Goal: Find specific page/section: Find specific page/section

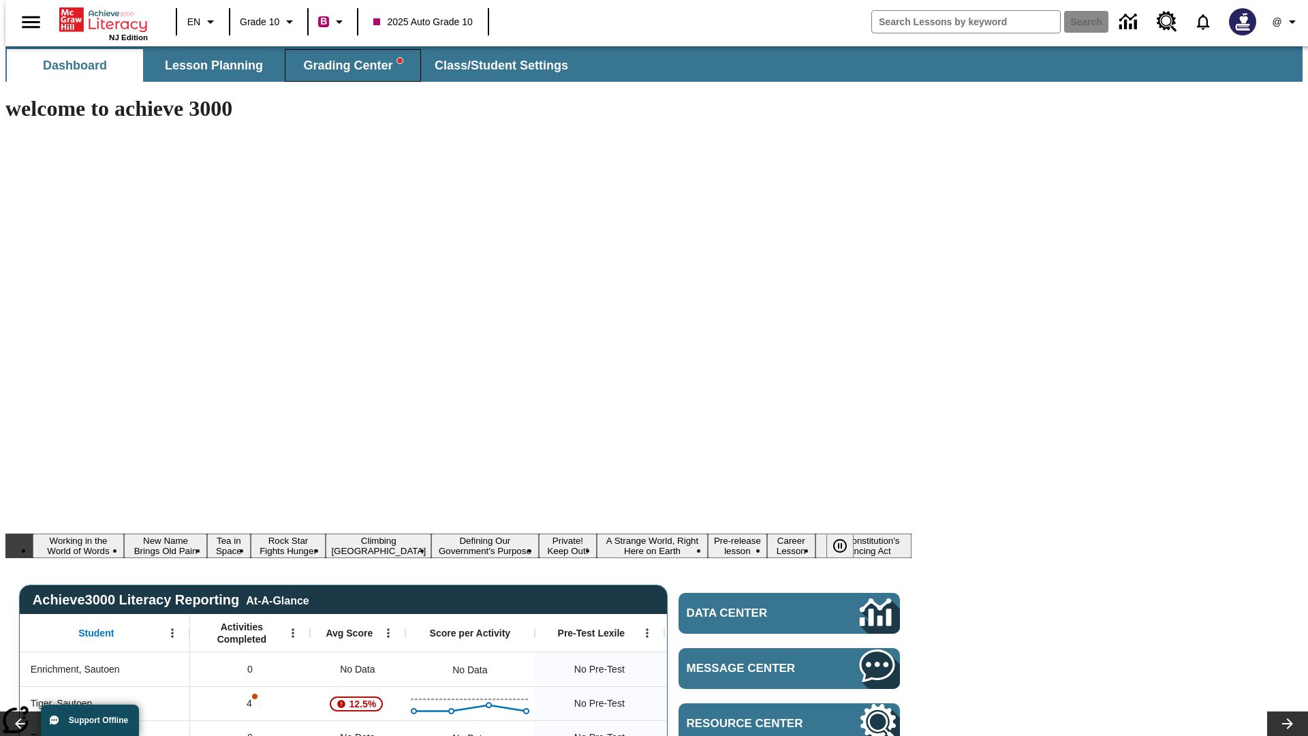
click at [347, 65] on span "Grading Center" at bounding box center [352, 66] width 99 height 16
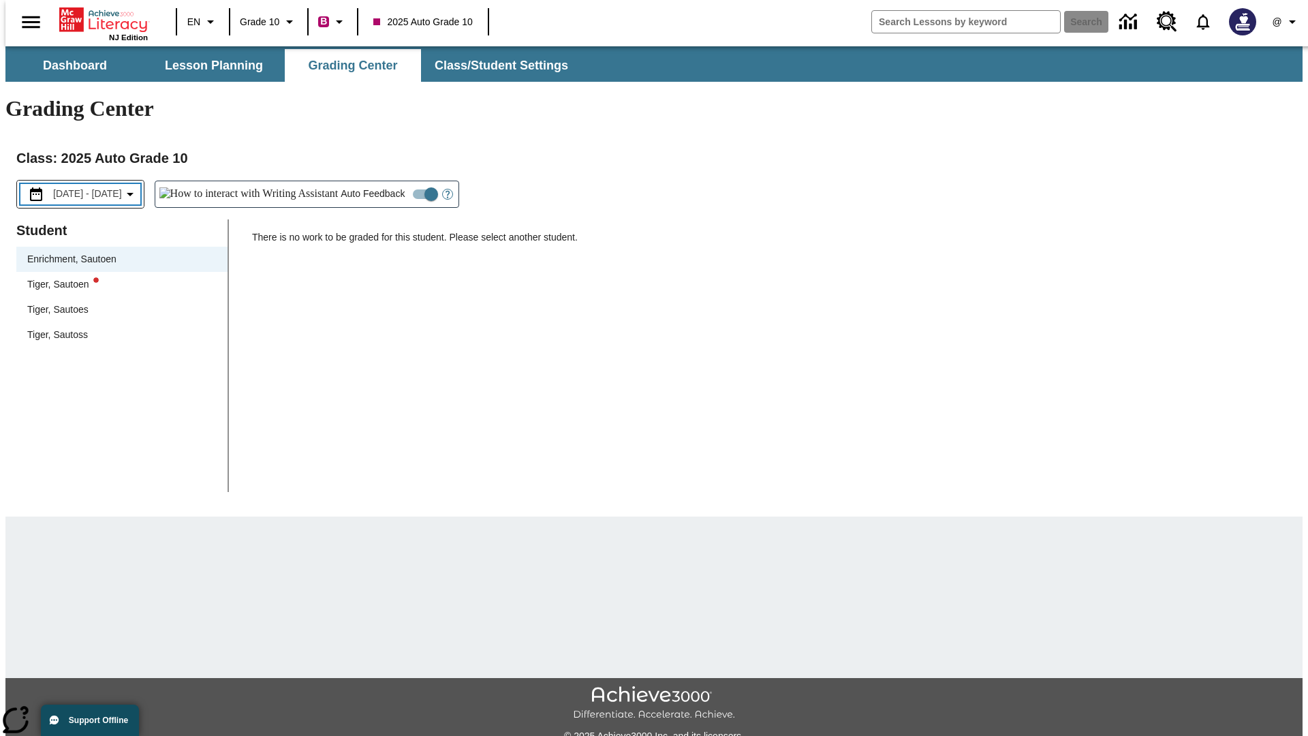
click at [96, 187] on span "[DATE] - [DATE]" at bounding box center [87, 194] width 69 height 14
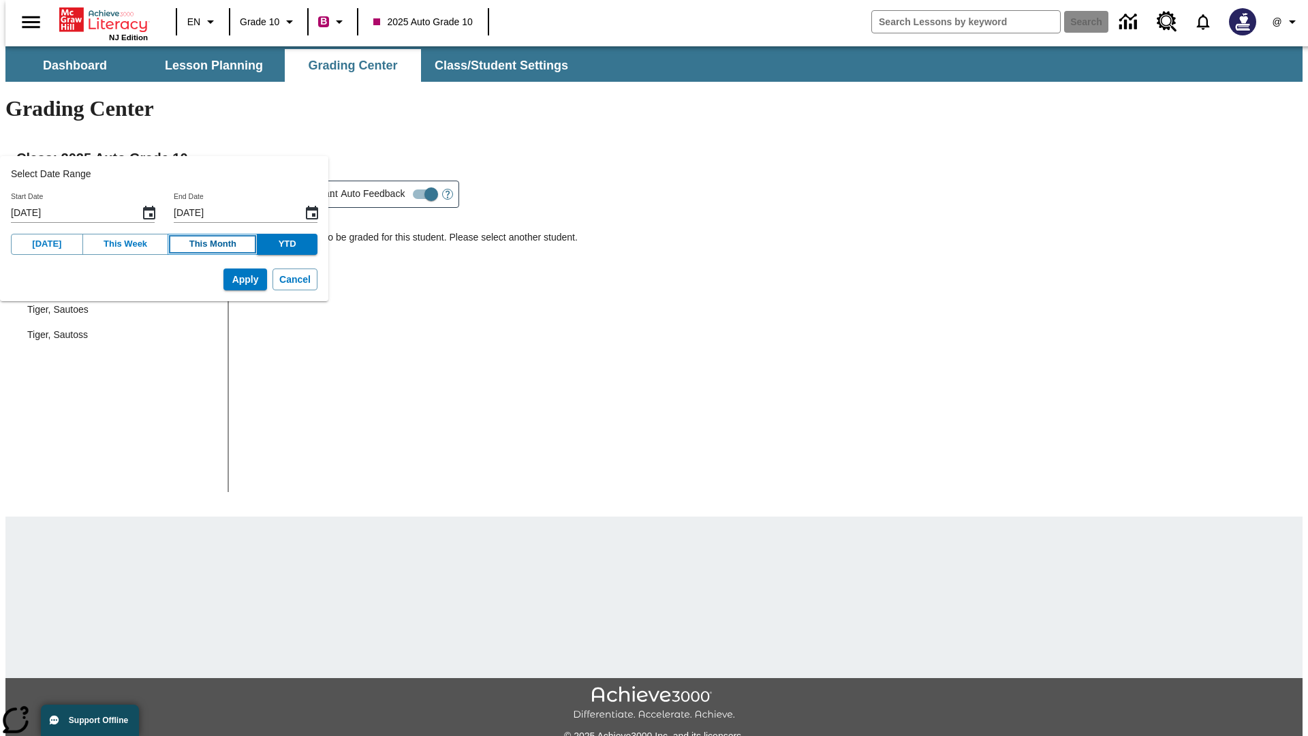
click at [198, 244] on button "This Month" at bounding box center [213, 244] width 90 height 21
type input "[DATE]"
click at [224, 279] on button "Apply" at bounding box center [245, 279] width 44 height 22
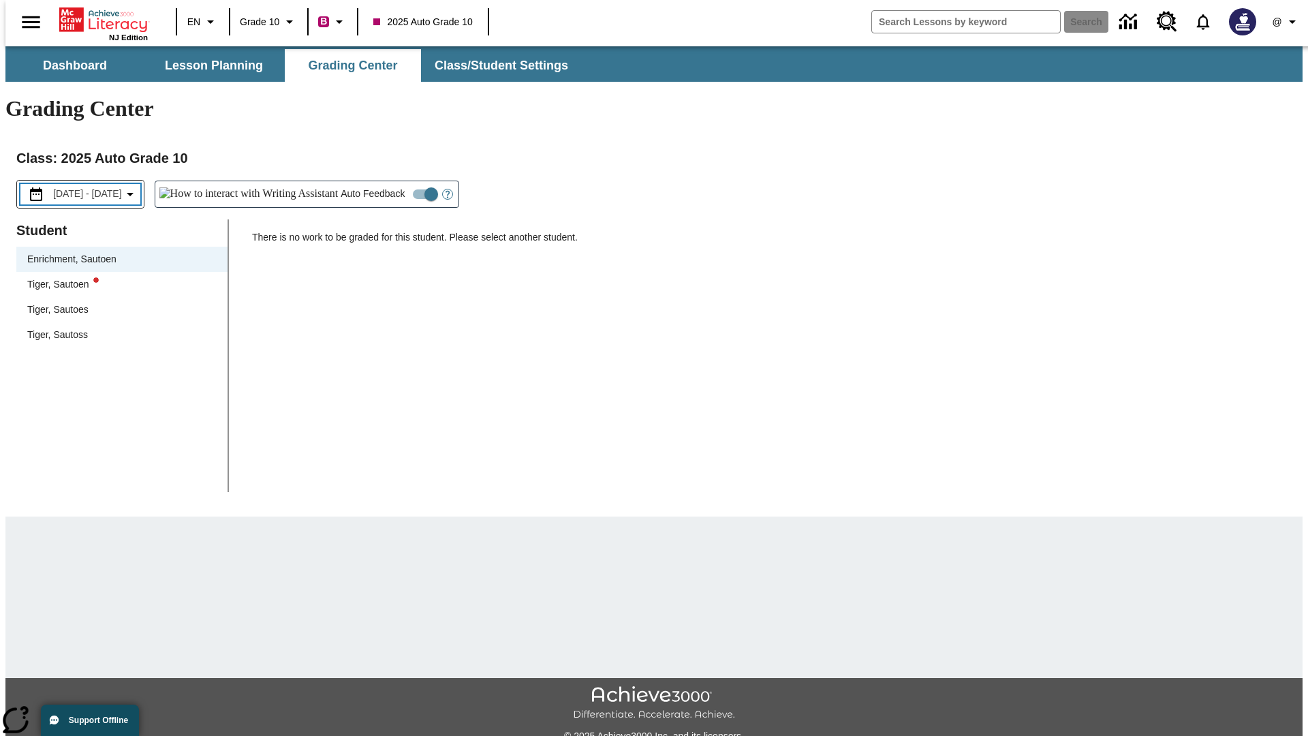
click at [99, 187] on span "[DATE] - [DATE]" at bounding box center [87, 194] width 69 height 14
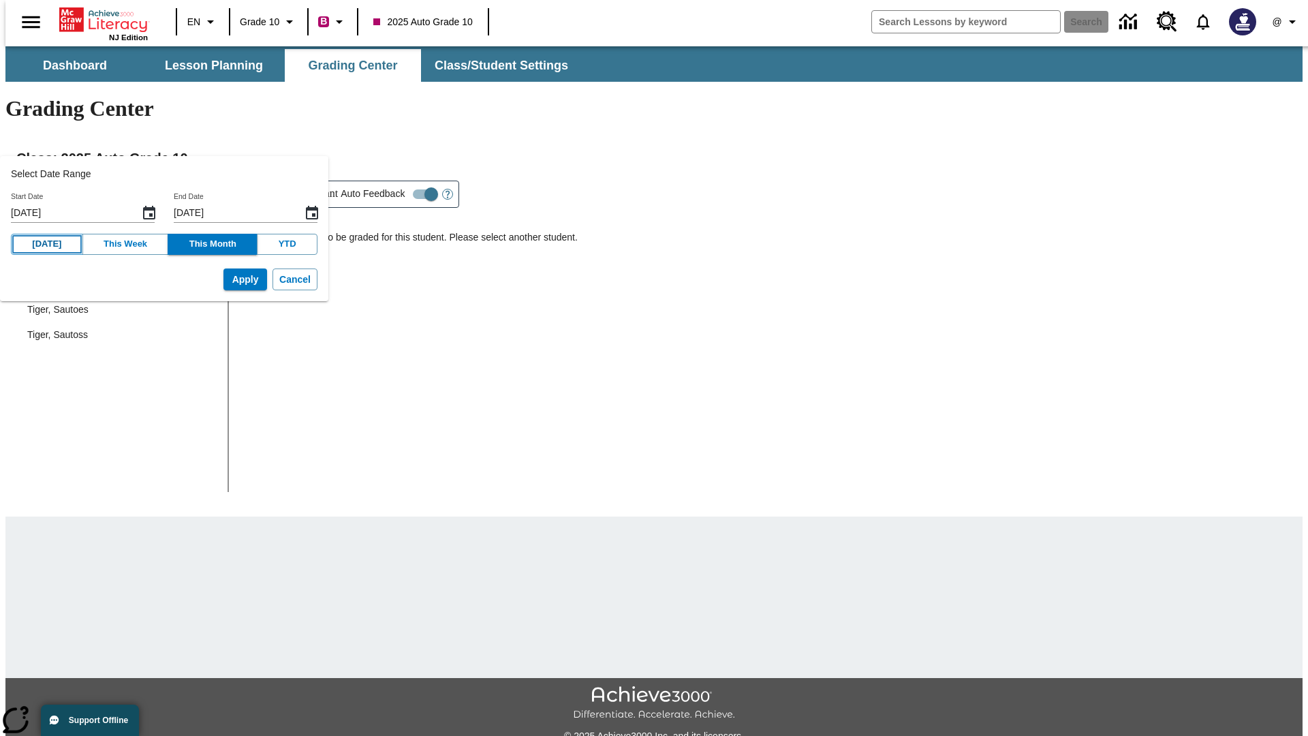
click at [43, 244] on button "[DATE]" at bounding box center [47, 244] width 72 height 21
type input "[DATE]"
click at [224, 279] on button "Apply" at bounding box center [245, 279] width 44 height 22
